Goal: Task Accomplishment & Management: Use online tool/utility

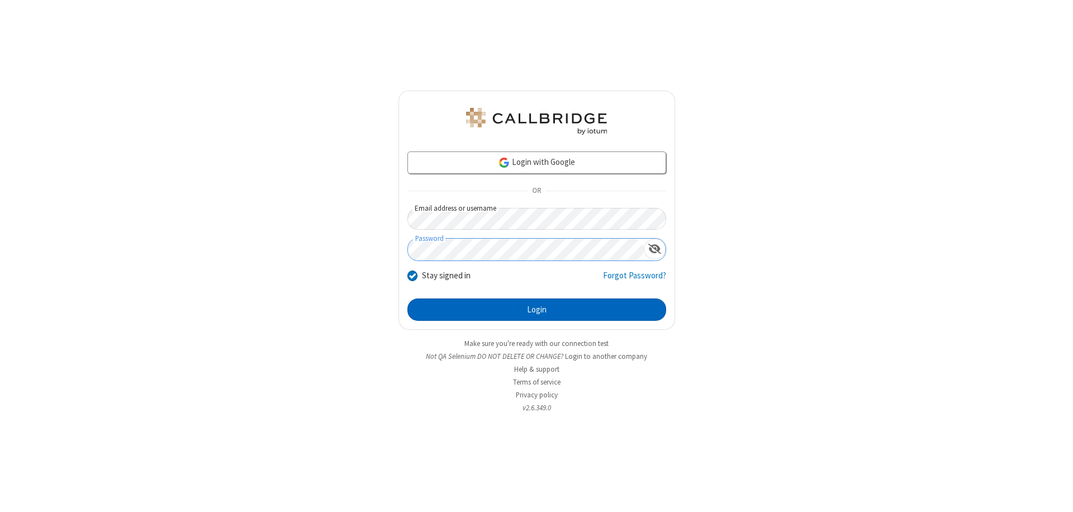
click at [537, 310] on button "Login" at bounding box center [537, 310] width 259 height 22
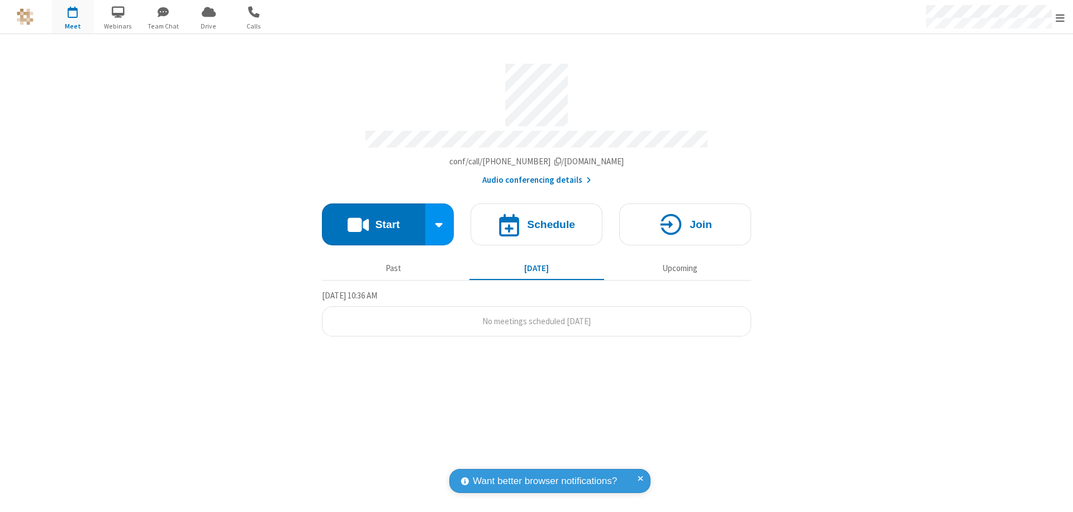
click at [1061, 17] on span "Open menu" at bounding box center [1060, 17] width 9 height 11
click at [209, 26] on span "Drive" at bounding box center [209, 26] width 42 height 10
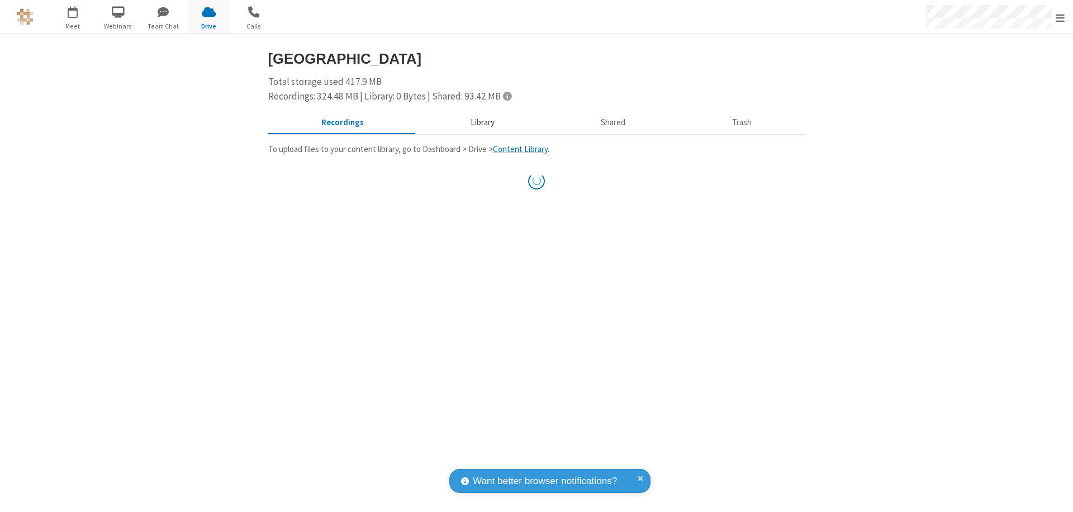
click at [477, 122] on button "Library" at bounding box center [482, 122] width 131 height 21
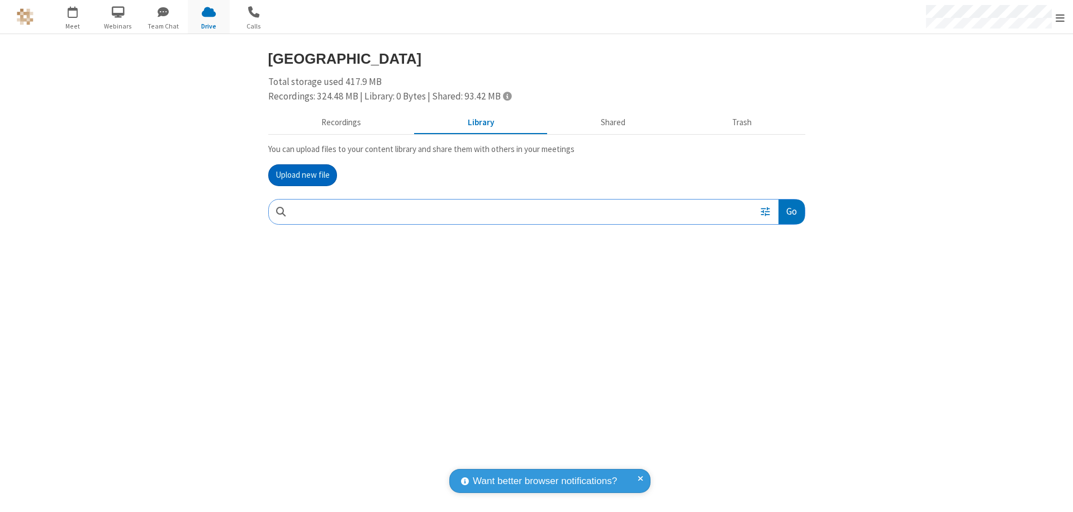
click at [302, 175] on button "Upload new file" at bounding box center [302, 175] width 69 height 22
click at [782, 285] on span "Move to trash" at bounding box center [783, 285] width 8 height 10
